Goal: Task Accomplishment & Management: Manage account settings

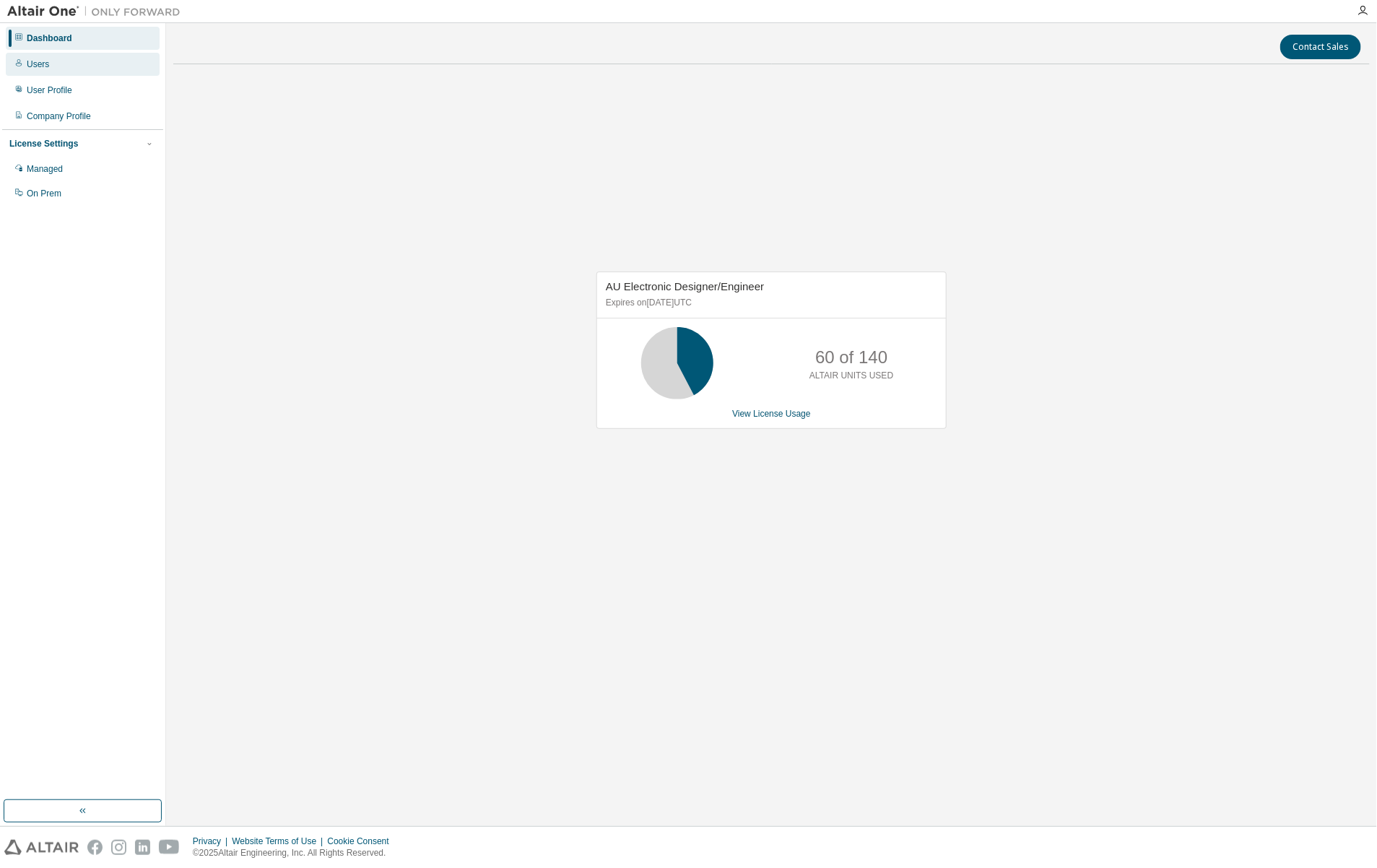
click at [41, 62] on div "Users" at bounding box center [38, 64] width 22 height 12
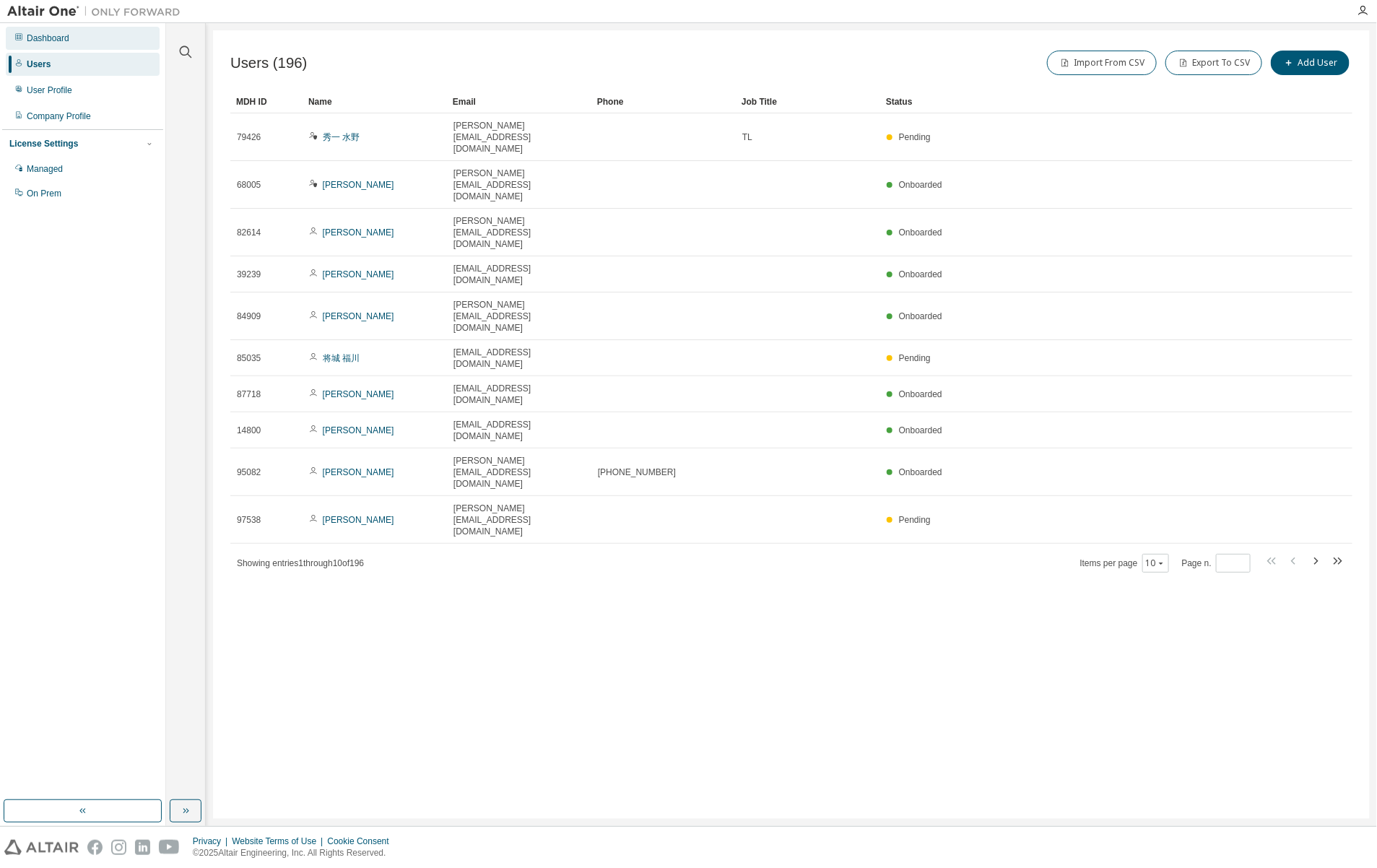
click at [60, 34] on div "Dashboard" at bounding box center [48, 38] width 42 height 12
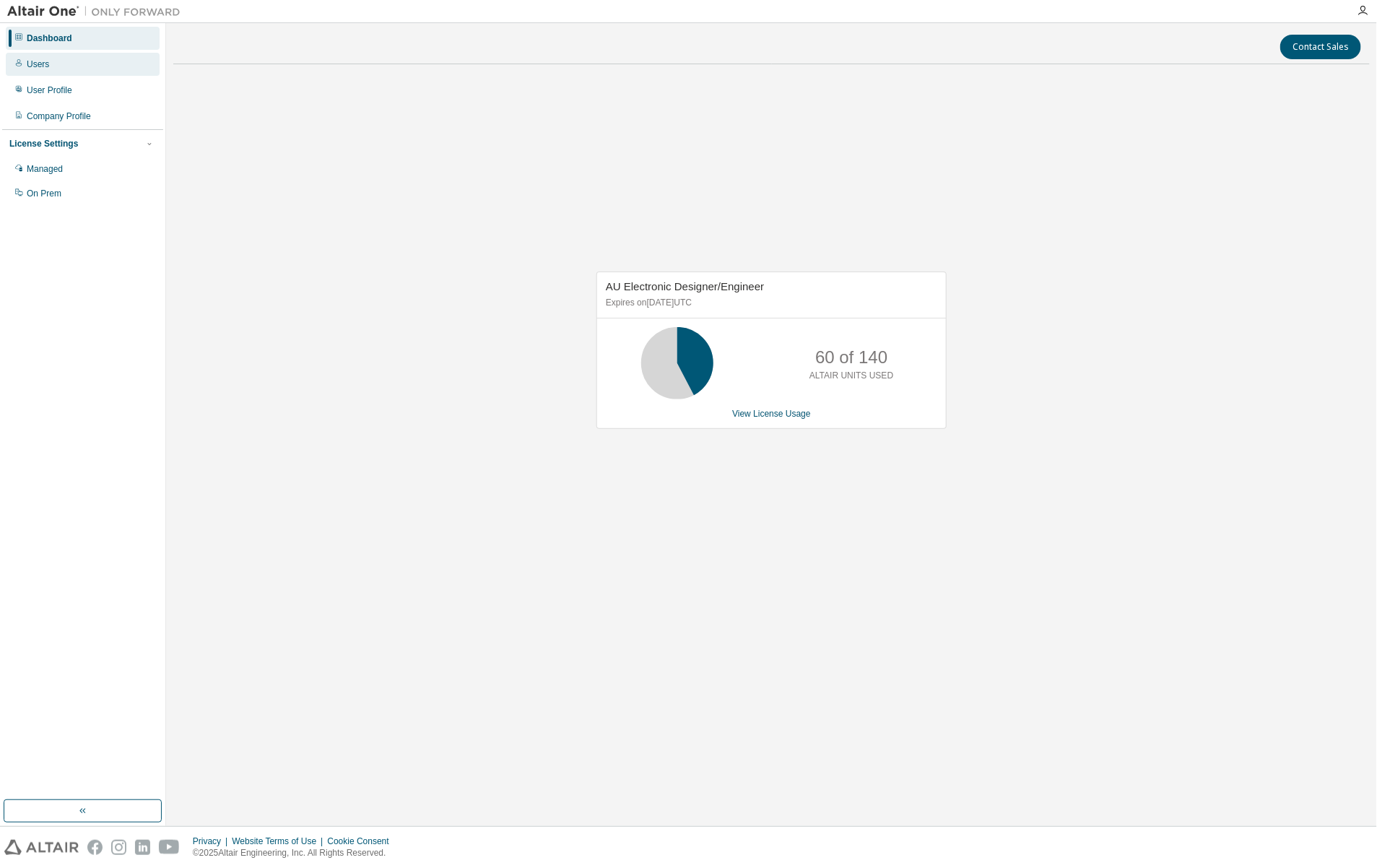
click at [52, 63] on div "Users" at bounding box center [83, 63] width 154 height 23
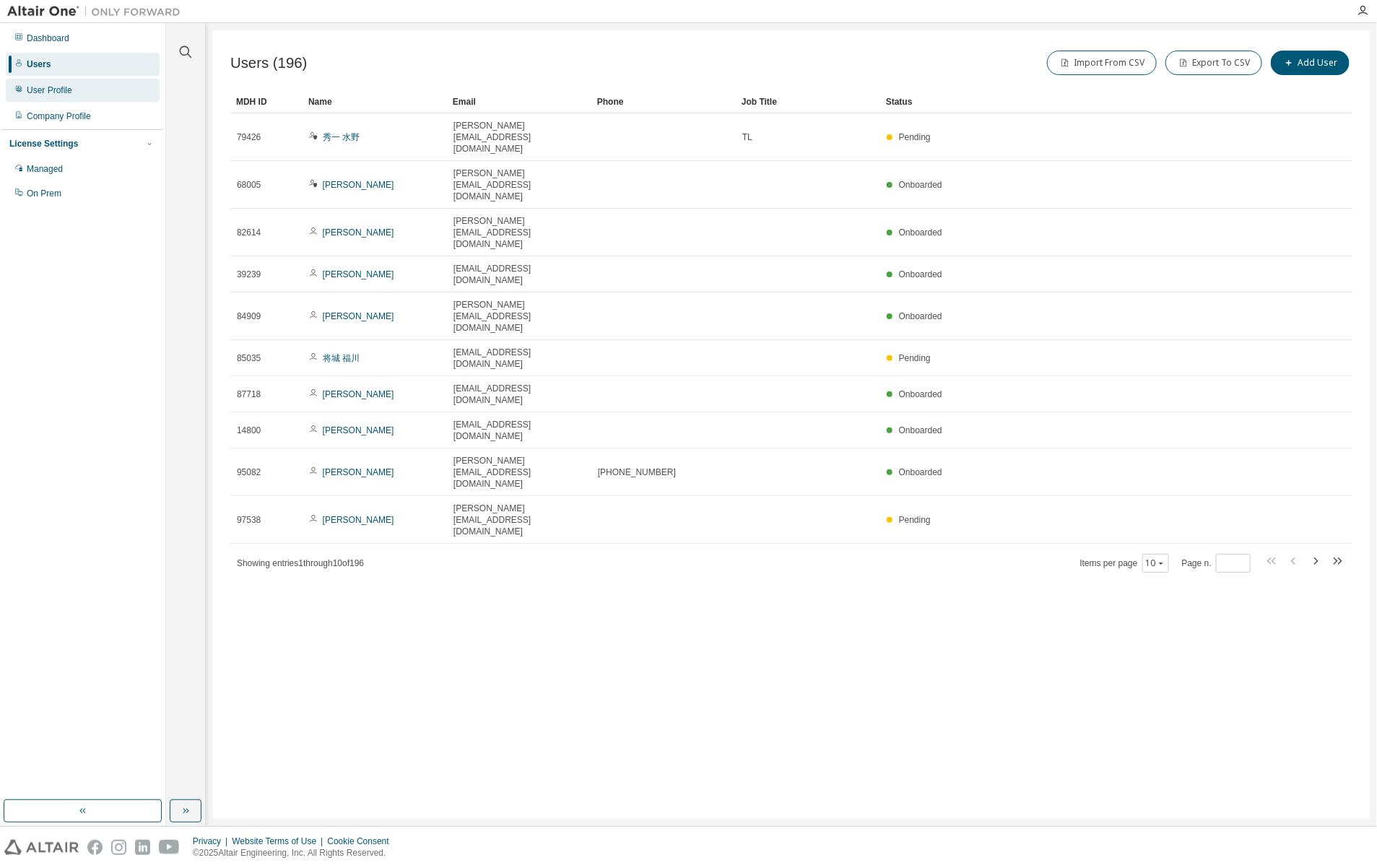
click at [52, 85] on div "User Profile" at bounding box center [50, 90] width 46 height 12
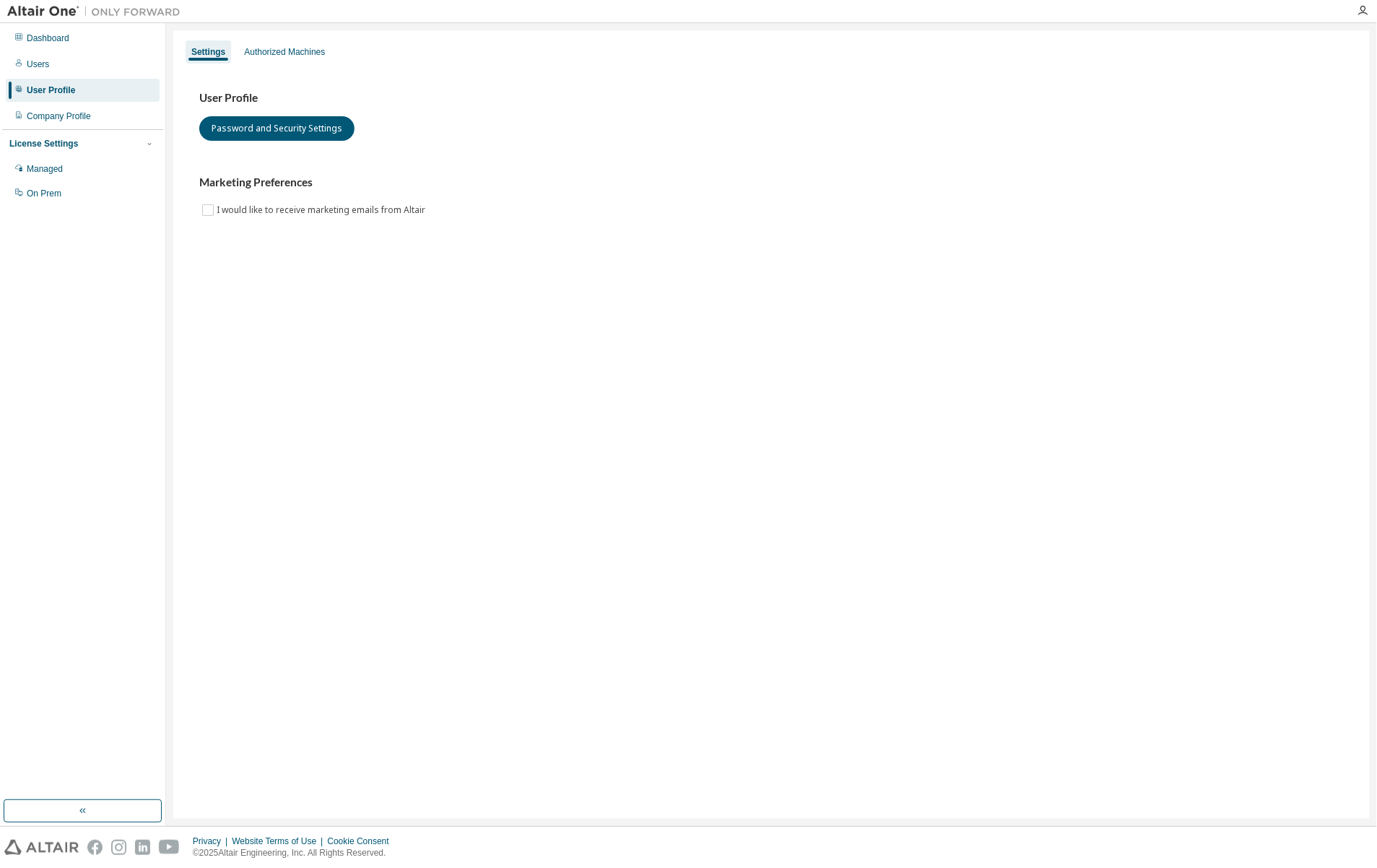
click at [57, 13] on img at bounding box center [98, 11] width 181 height 14
click at [137, 11] on img at bounding box center [98, 11] width 181 height 14
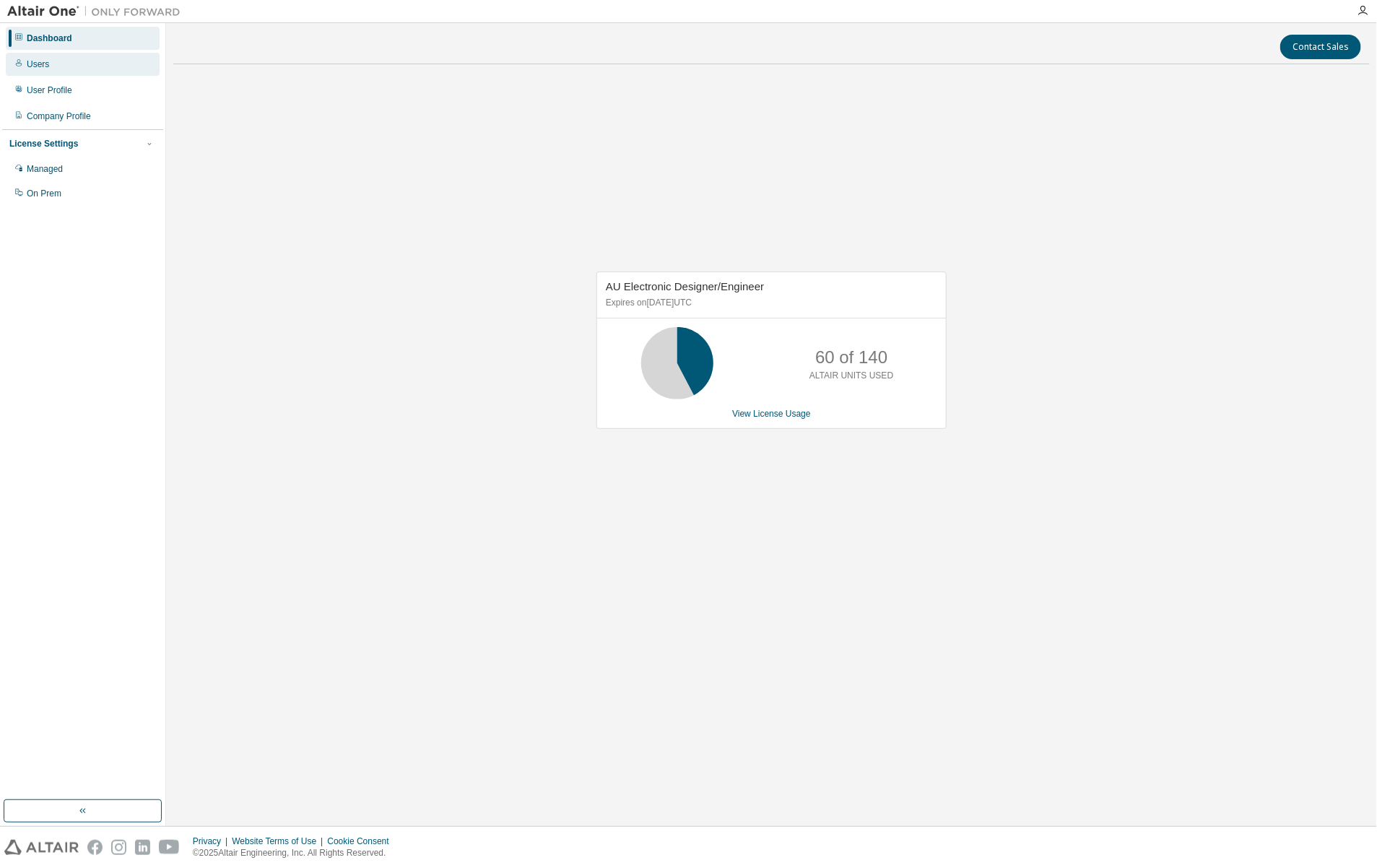
click at [78, 60] on div "Users" at bounding box center [83, 63] width 154 height 23
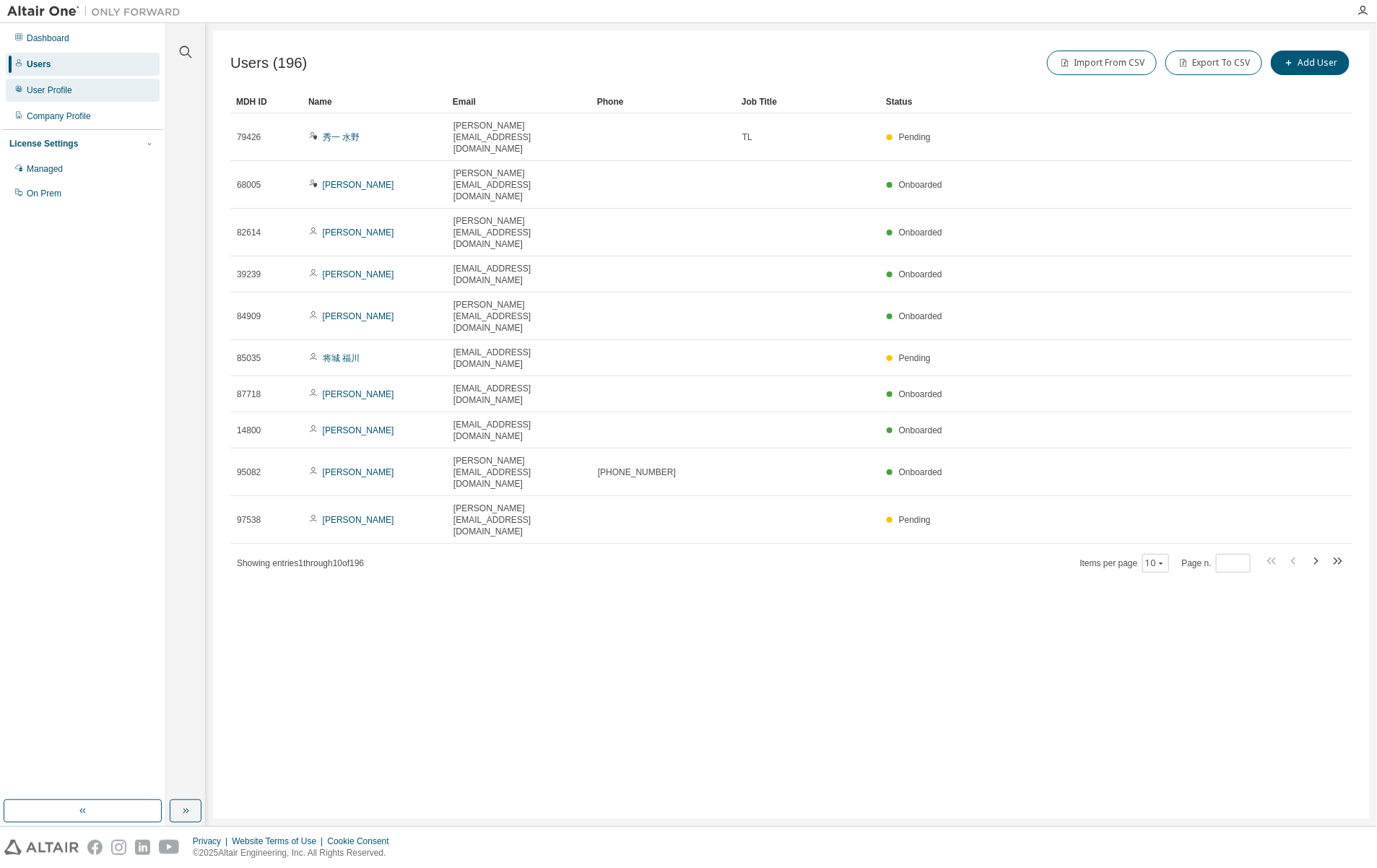
click at [90, 96] on div "User Profile" at bounding box center [83, 90] width 154 height 23
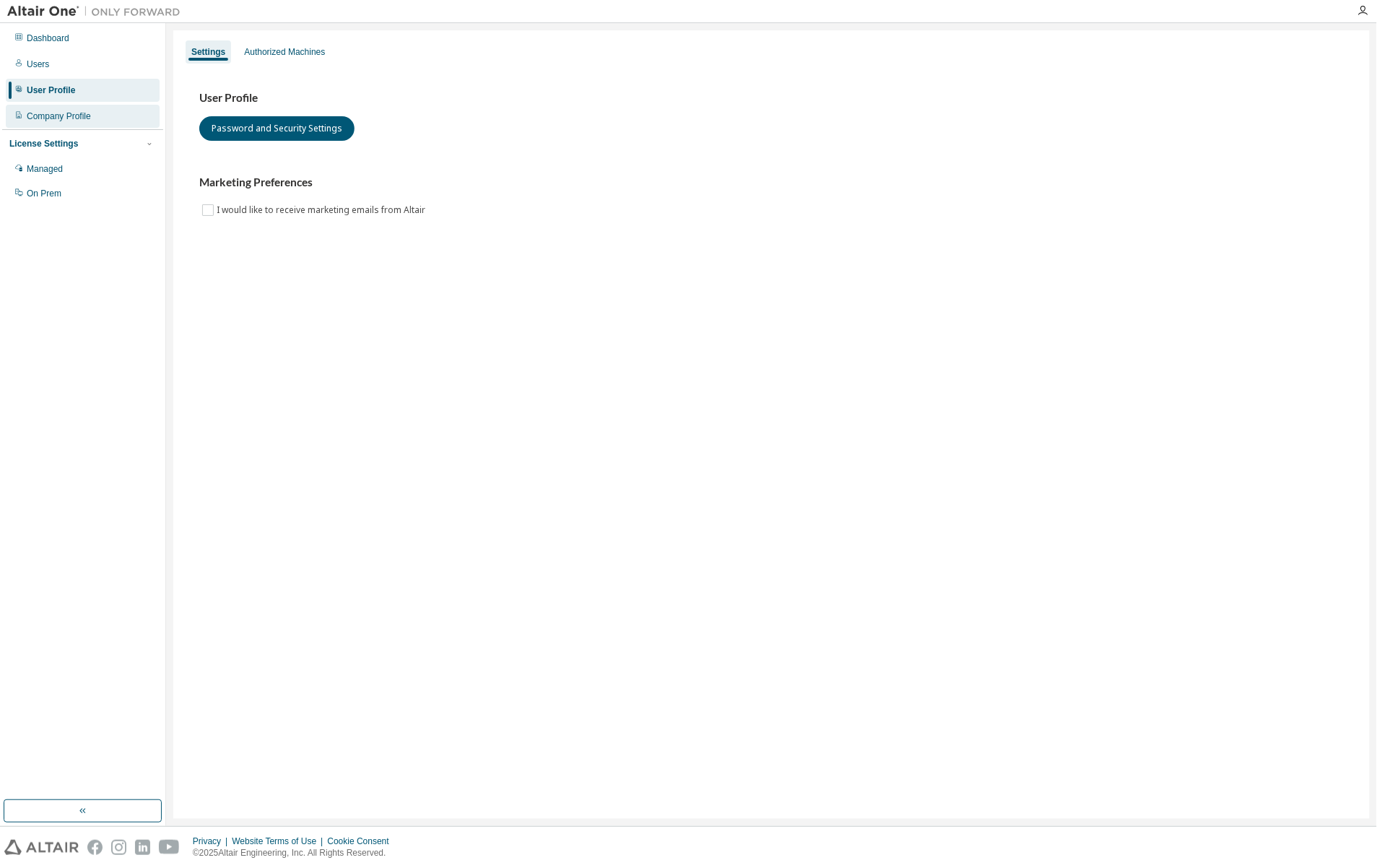
click at [87, 117] on div "Company Profile" at bounding box center [59, 117] width 64 height 12
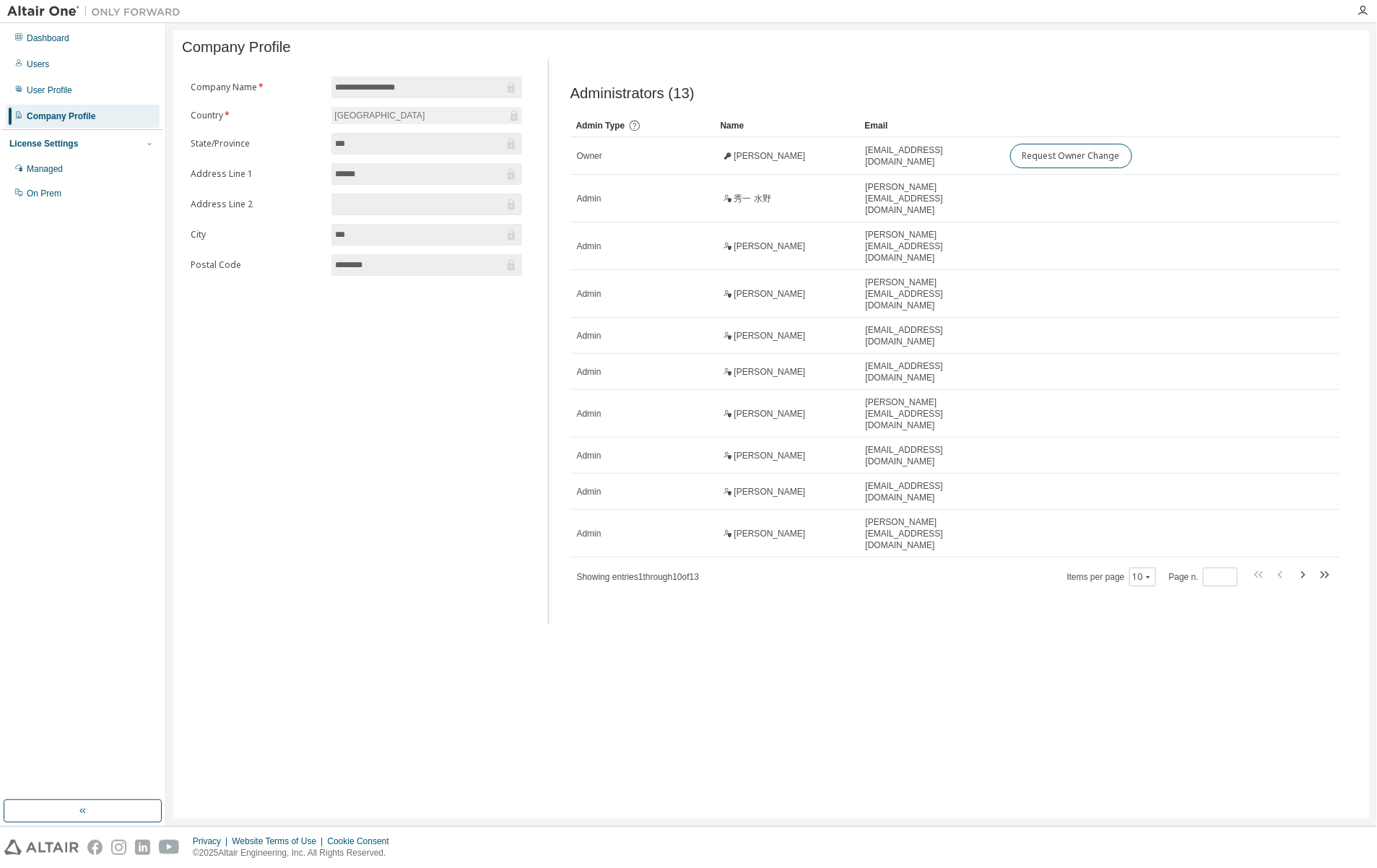
click at [46, 151] on div "License Settings Managed On Prem" at bounding box center [83, 167] width 161 height 77
click at [55, 172] on div "Managed" at bounding box center [45, 169] width 36 height 12
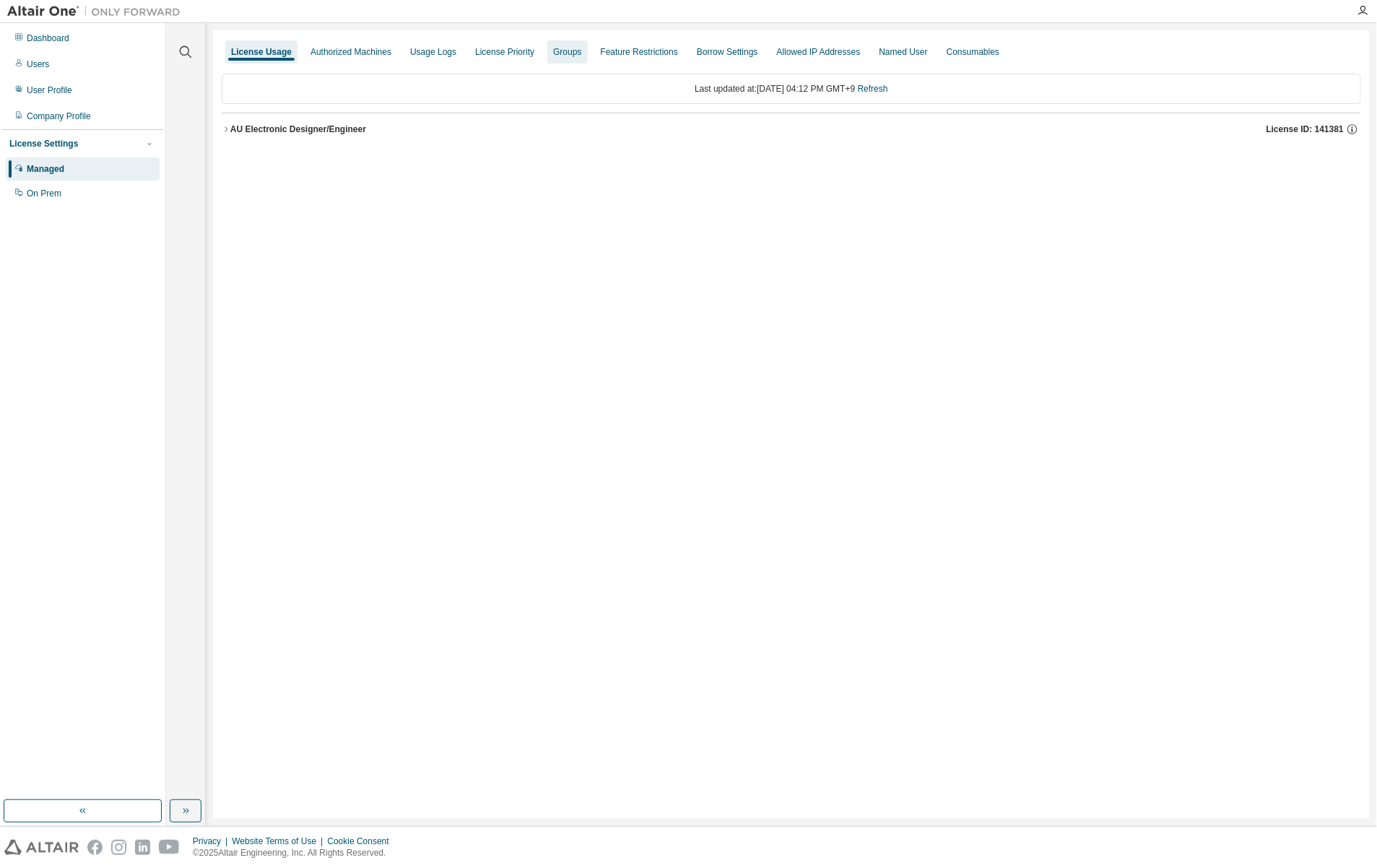
click at [556, 57] on div "Groups" at bounding box center [567, 52] width 40 height 23
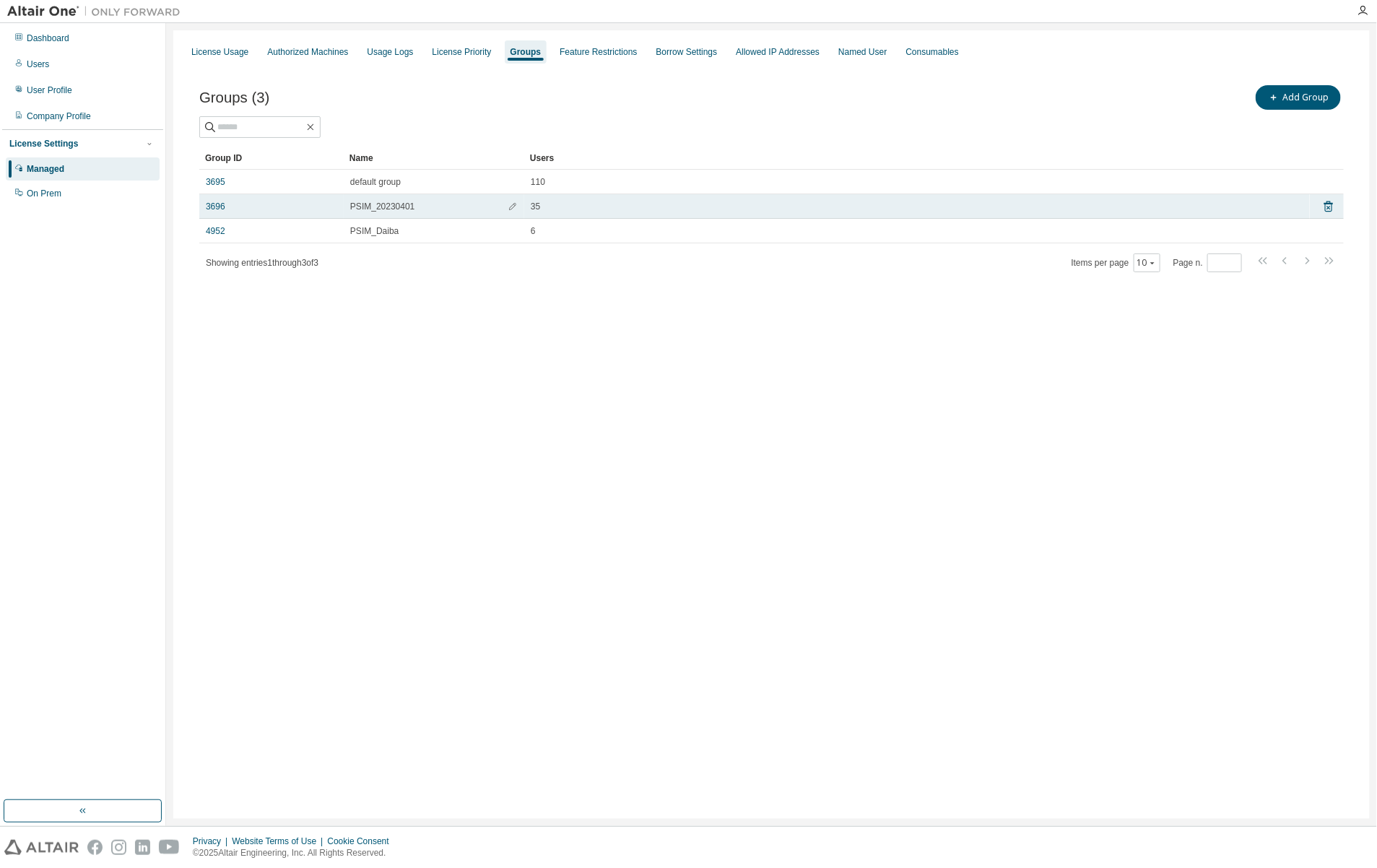
click at [388, 207] on span "PSIM_20230401" at bounding box center [382, 207] width 64 height 12
click at [216, 202] on link "3696" at bounding box center [216, 207] width 19 height 12
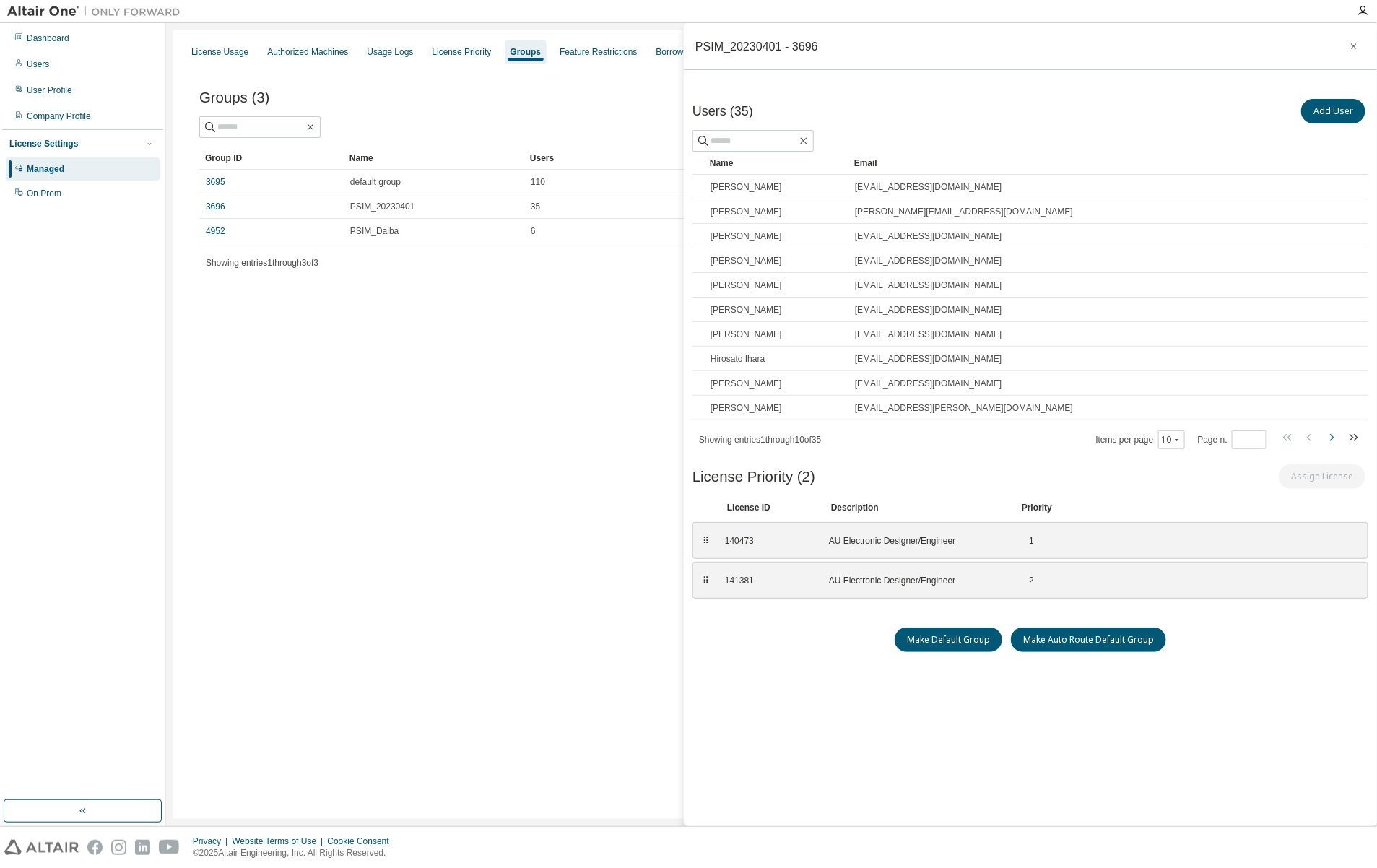
click at [1329, 439] on icon "button" at bounding box center [1331, 438] width 18 height 18
click at [1330, 438] on icon "button" at bounding box center [1331, 438] width 18 height 18
click at [1326, 441] on icon "button" at bounding box center [1331, 438] width 18 height 18
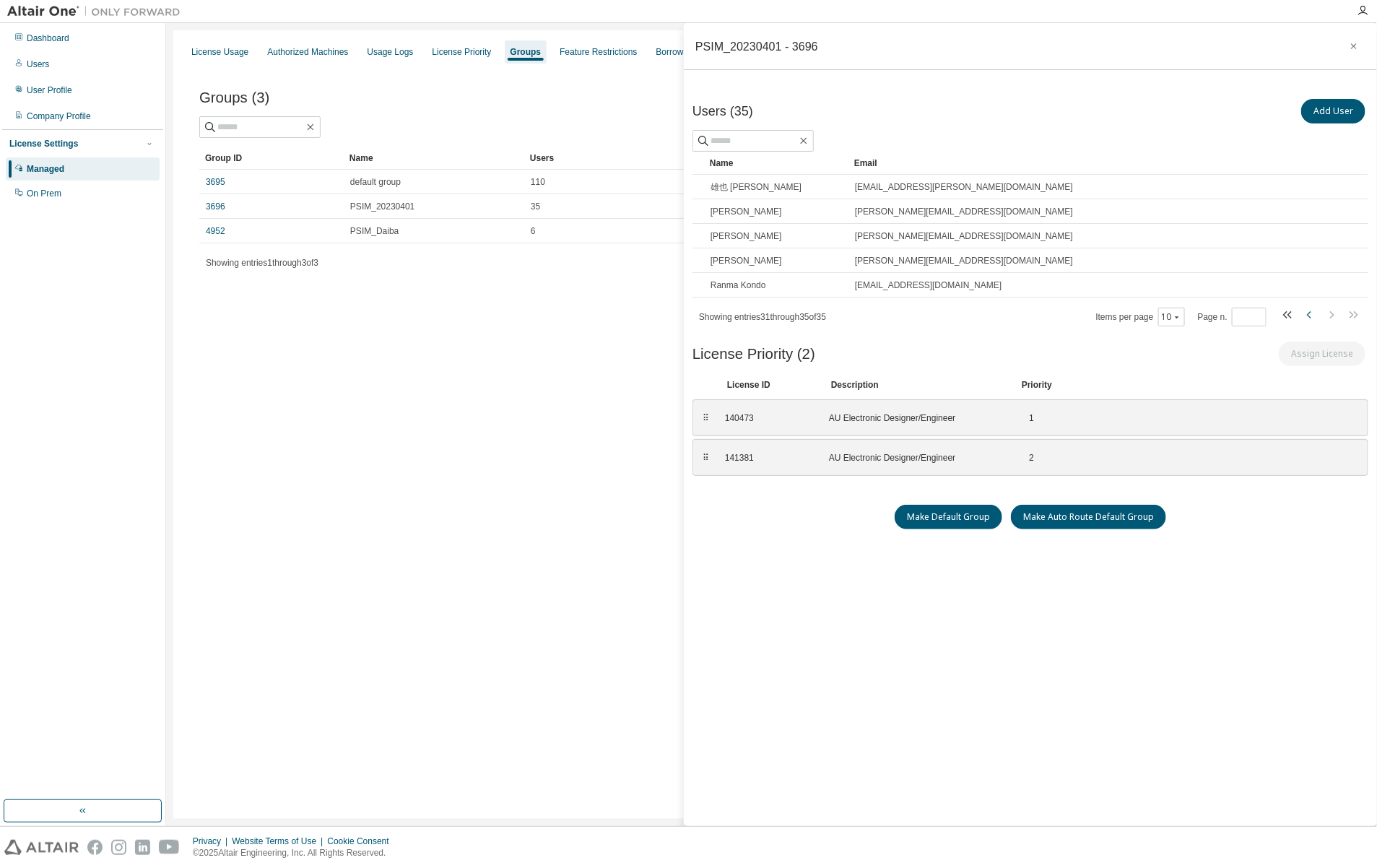
click at [1303, 315] on icon "button" at bounding box center [1310, 314] width 18 height 18
type input "*"
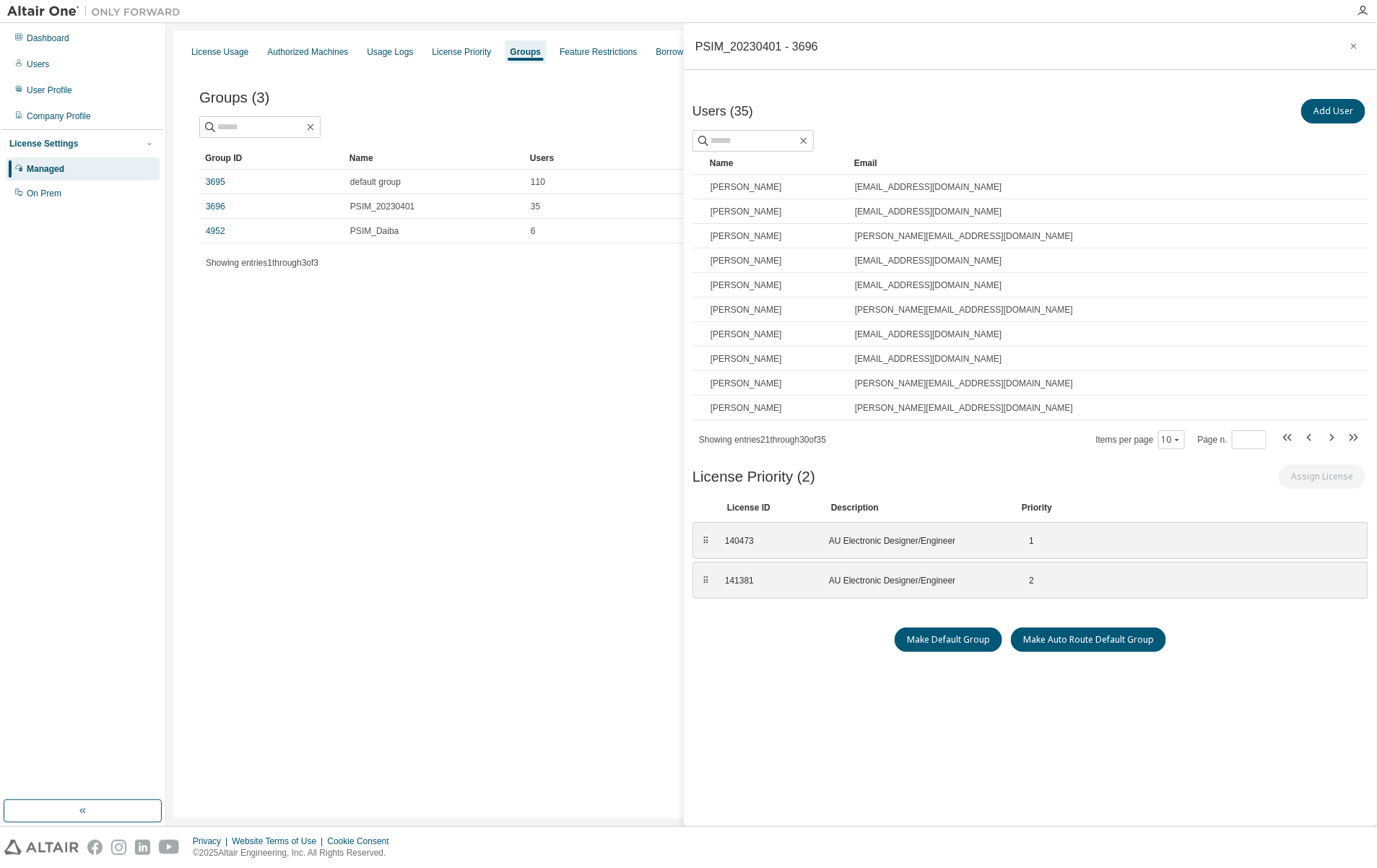
click at [510, 325] on div "License Usage Authorized Machines Usage Logs License Priority Groups Feature Re…" at bounding box center [772, 424] width 1197 height 789
